Goal: Find specific page/section: Locate a particular part of the current website

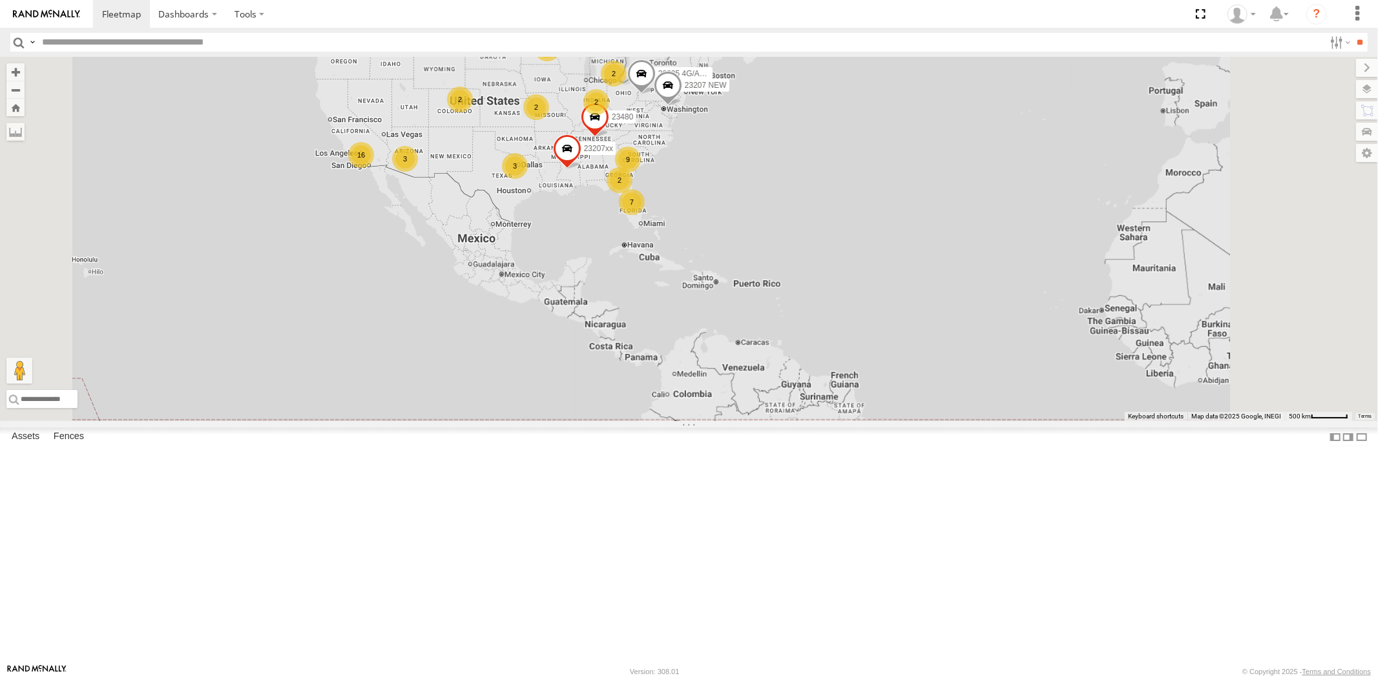
drag, startPoint x: 841, startPoint y: 277, endPoint x: 786, endPoint y: 362, distance: 101.6
click at [786, 362] on div "7 2 16 3 9 23207 NEW 2 23207xx 3 2 2 2 23480 2 23335 4G/Active" at bounding box center [689, 239] width 1378 height 364
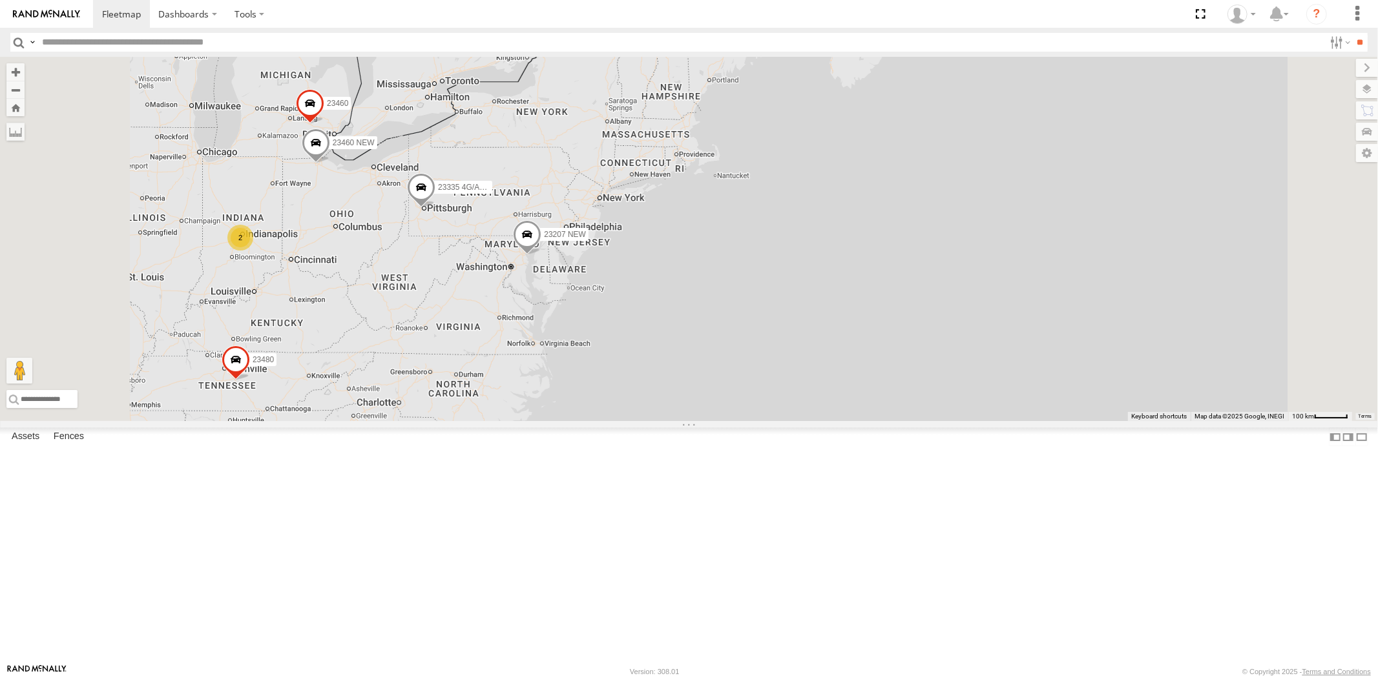
drag, startPoint x: 784, startPoint y: 330, endPoint x: 821, endPoint y: 280, distance: 61.5
click at [821, 280] on div "23207 NEW 23207xx 23480 23335 4G/Active 5 2 2 23460 23460 NEW" at bounding box center [689, 239] width 1378 height 364
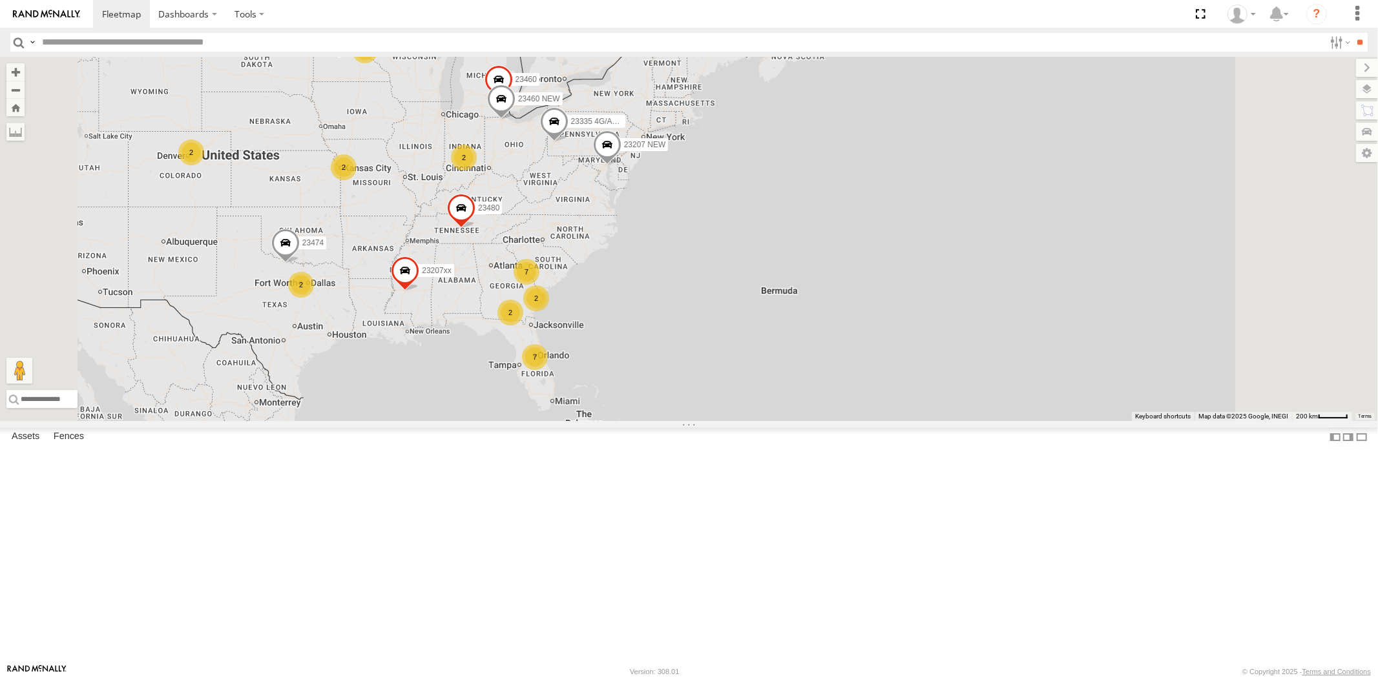
drag, startPoint x: 695, startPoint y: 339, endPoint x: 742, endPoint y: 341, distance: 46.6
click at [742, 341] on div "23207 NEW 23335 4G/Active 23207xx 23480 7 2 2 7 2 2 2 2 23460 23460 NEW 23474 2" at bounding box center [689, 239] width 1378 height 364
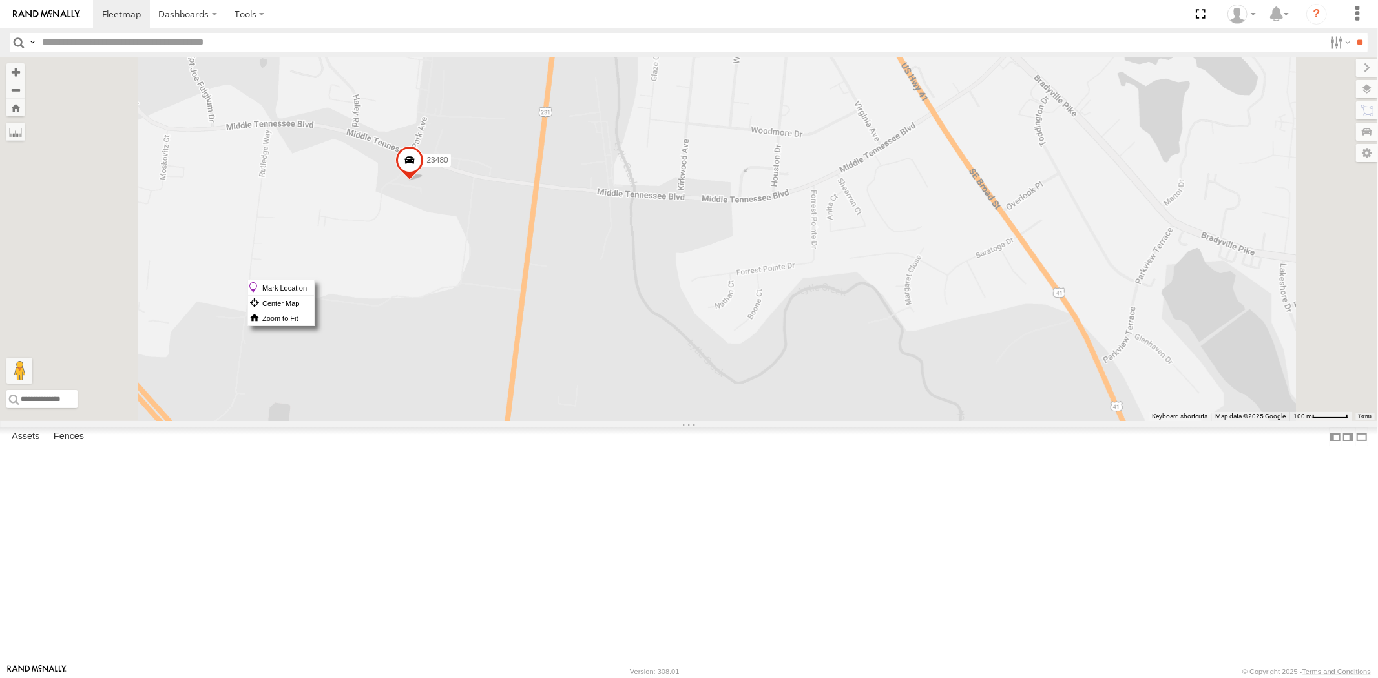
drag, startPoint x: 571, startPoint y: 280, endPoint x: 558, endPoint y: 285, distance: 13.9
click at [424, 181] on span at bounding box center [409, 163] width 28 height 35
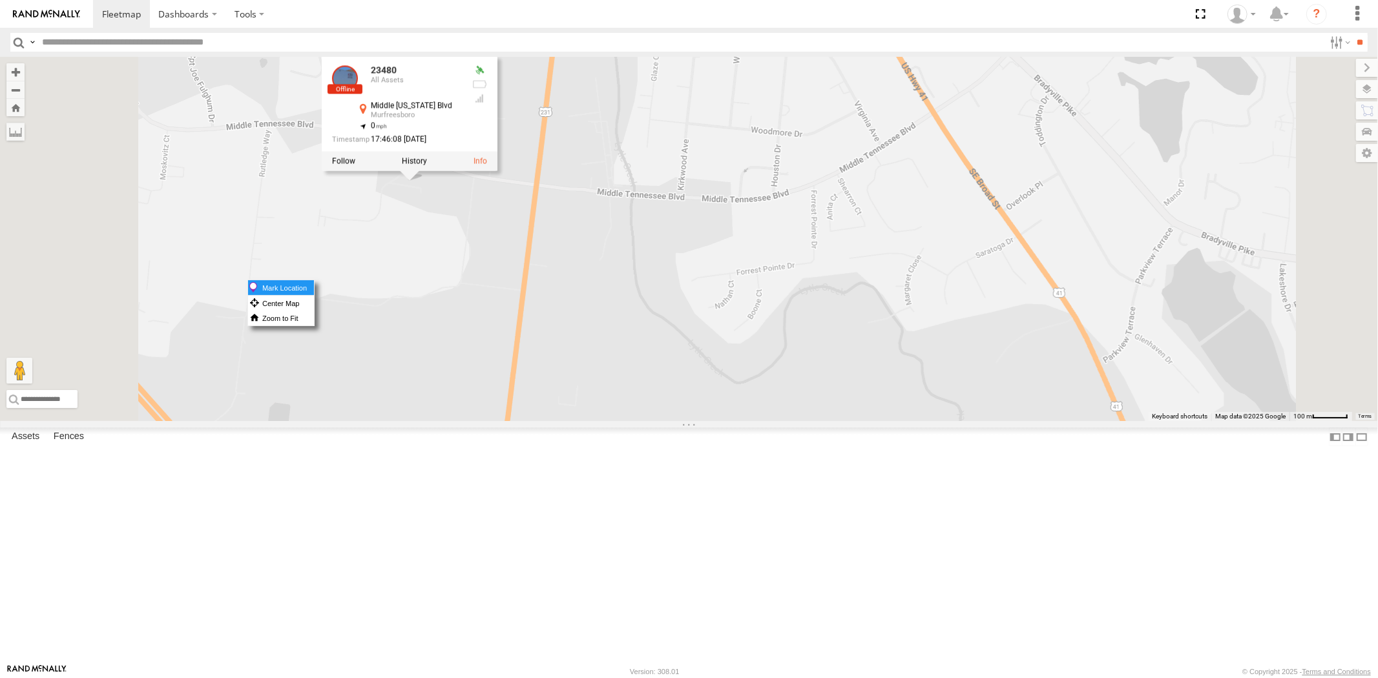
click at [314, 289] on label "Mark Location" at bounding box center [281, 287] width 66 height 15
click at [733, 239] on div "23207 NEW 23335 4G/Active 23207xx 23480 23460 23460 NEW 23474 23480 All Assets …" at bounding box center [689, 239] width 1378 height 364
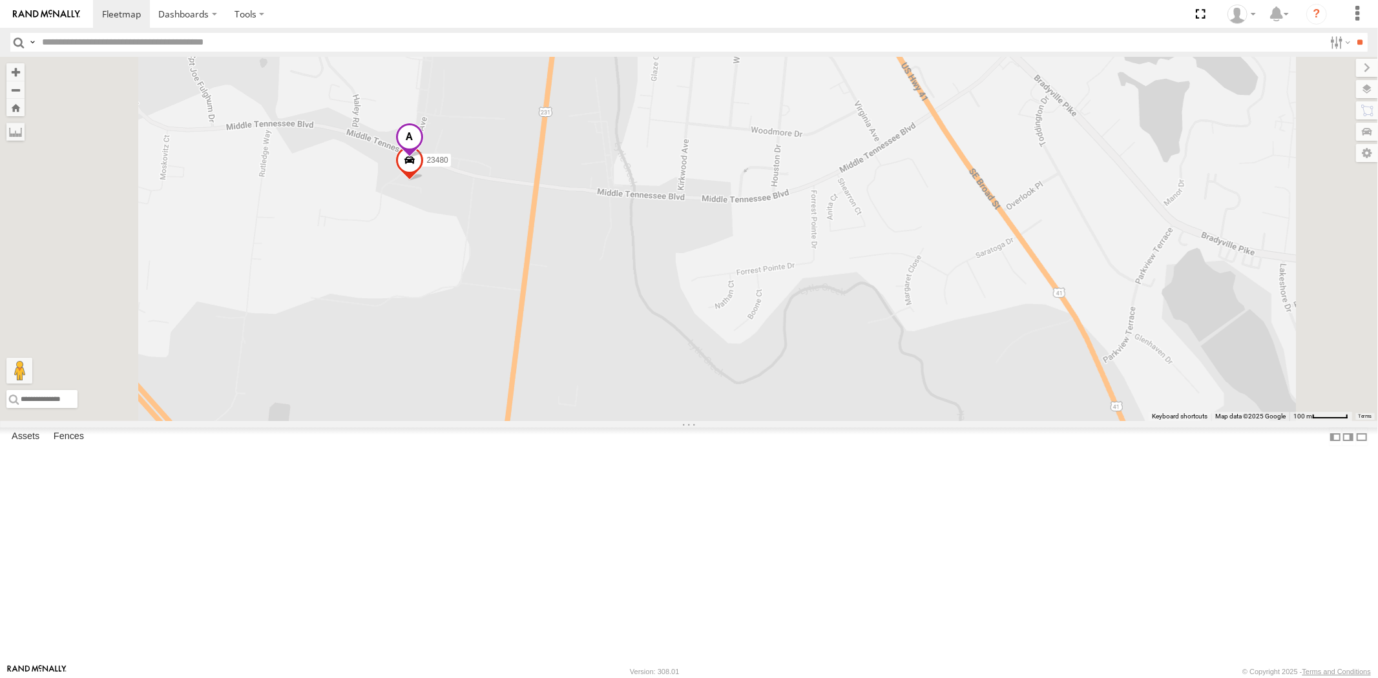
click at [424, 181] on span at bounding box center [409, 163] width 28 height 35
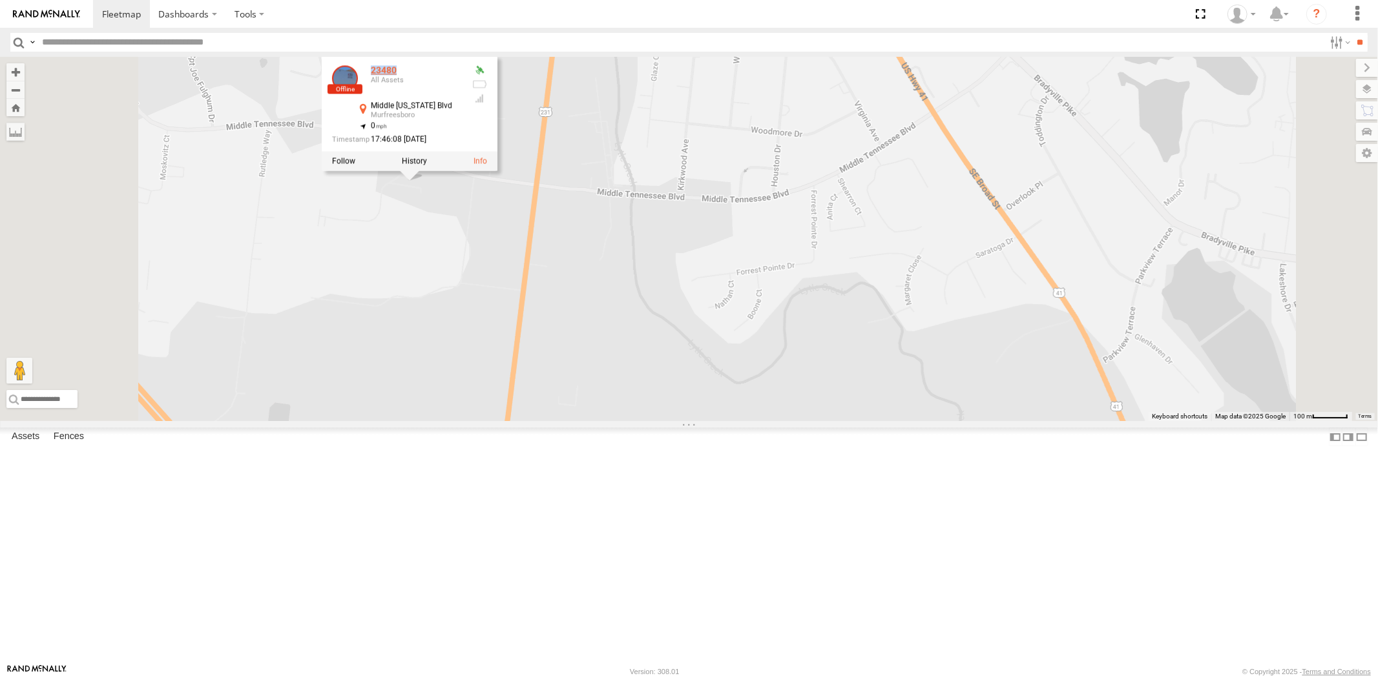
drag, startPoint x: 534, startPoint y: 191, endPoint x: 565, endPoint y: 193, distance: 31.1
click at [461, 75] on div "23480" at bounding box center [416, 70] width 90 height 10
copy div "23480"
click at [633, 327] on div "23207 NEW 23335 4G/Active 23207xx 23480 23460 23460 NEW 23474 23480 All Assets …" at bounding box center [689, 239] width 1378 height 364
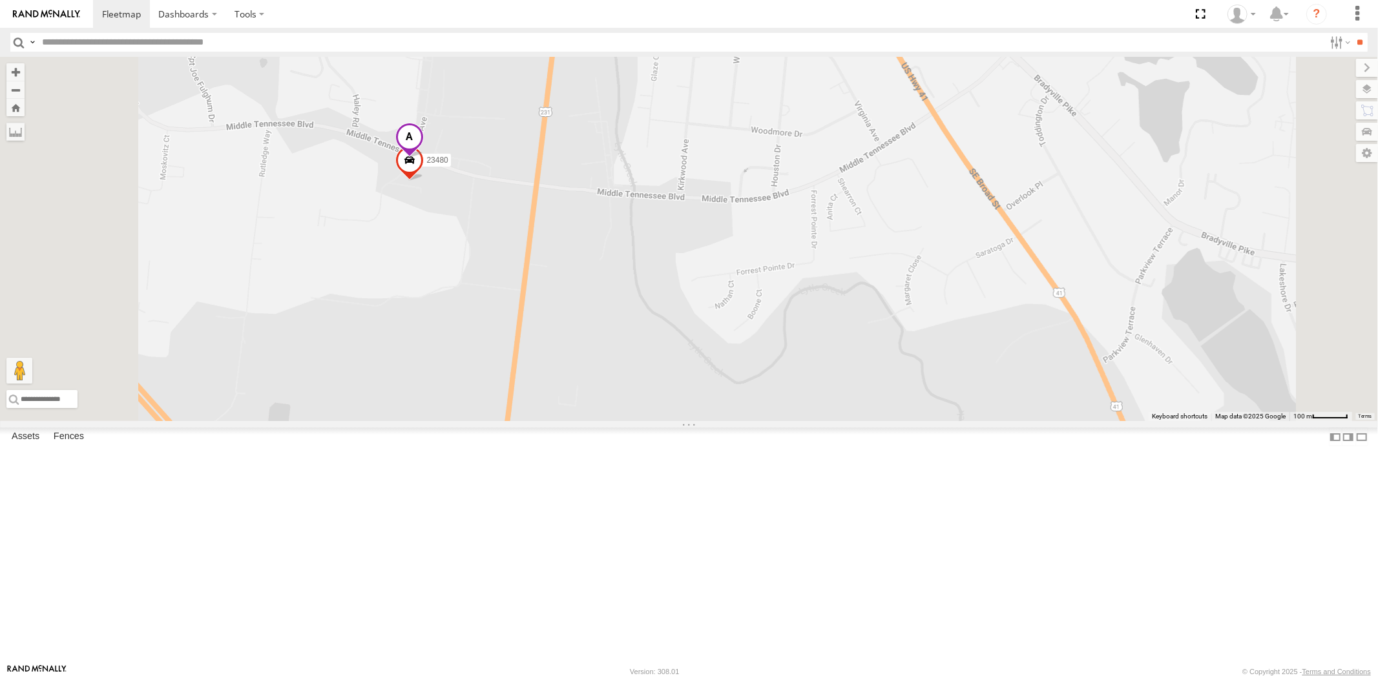
click at [423, 158] on span at bounding box center [409, 140] width 28 height 35
